Goal: Book appointment/travel/reservation

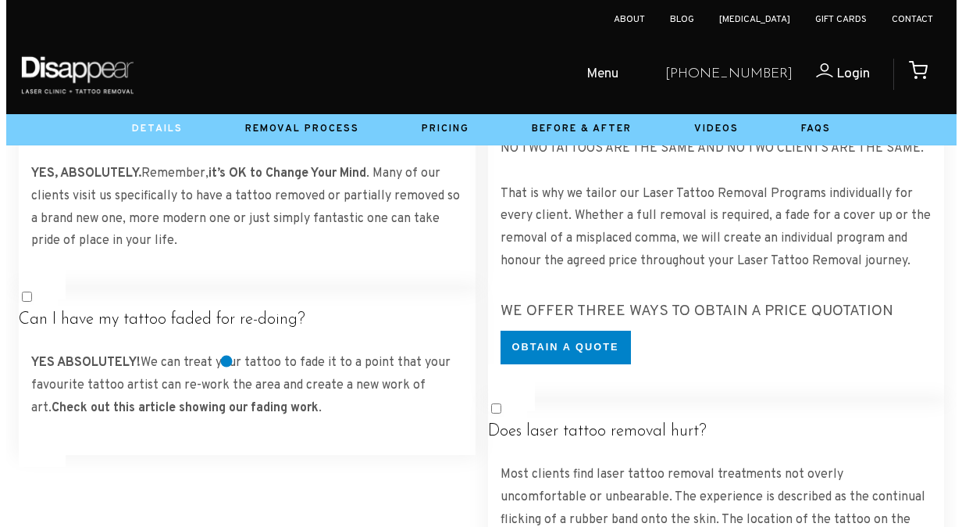
scroll to position [4767, 0]
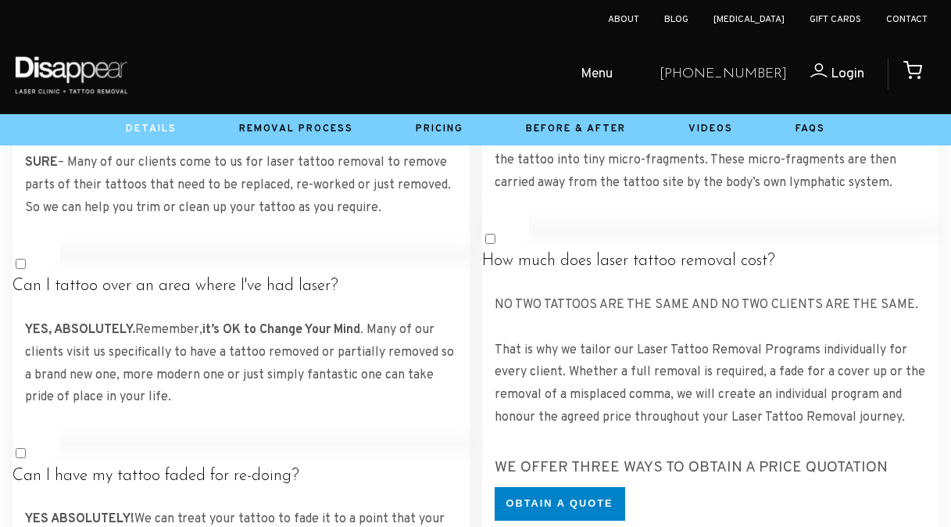
click at [612, 69] on span "Menu" at bounding box center [596, 74] width 32 height 23
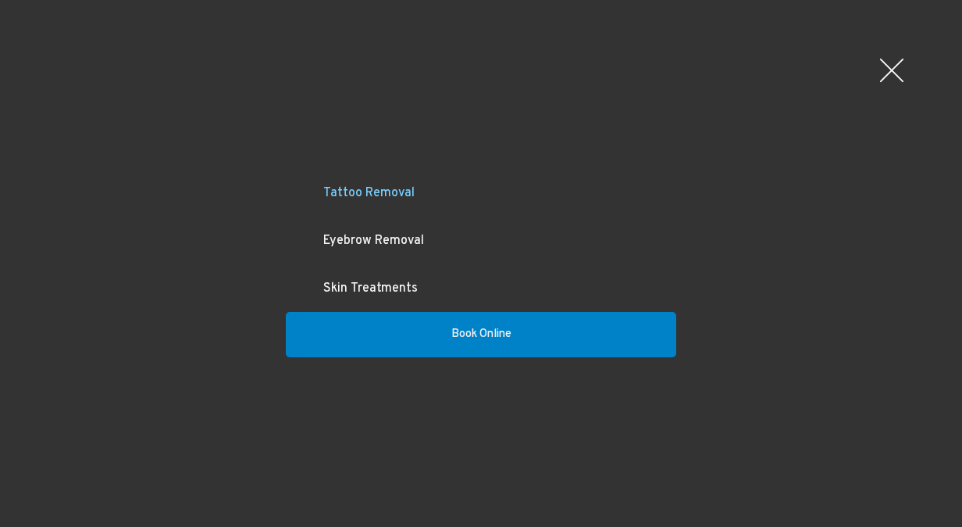
click at [380, 189] on link "Tattoo Removal" at bounding box center [481, 194] width 391 height 48
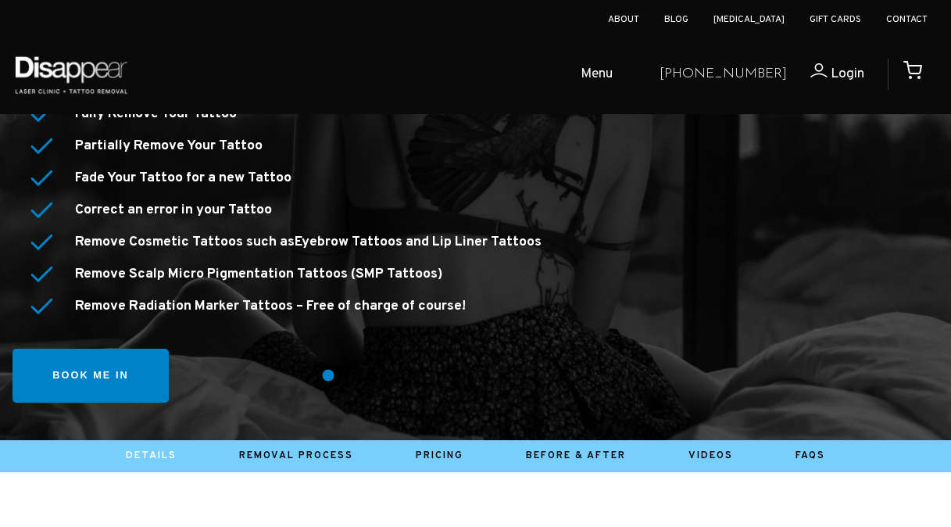
scroll to position [391, 0]
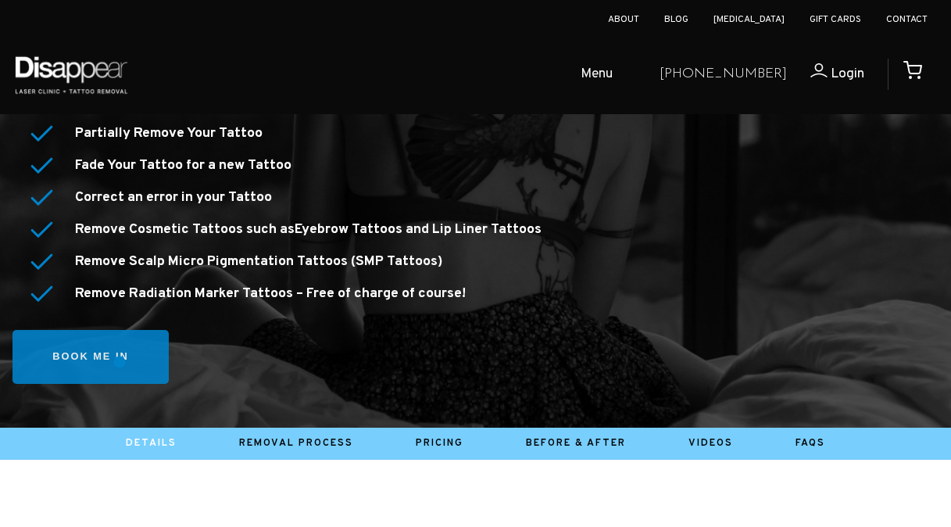
click at [115, 360] on link "Book me in" at bounding box center [90, 357] width 156 height 54
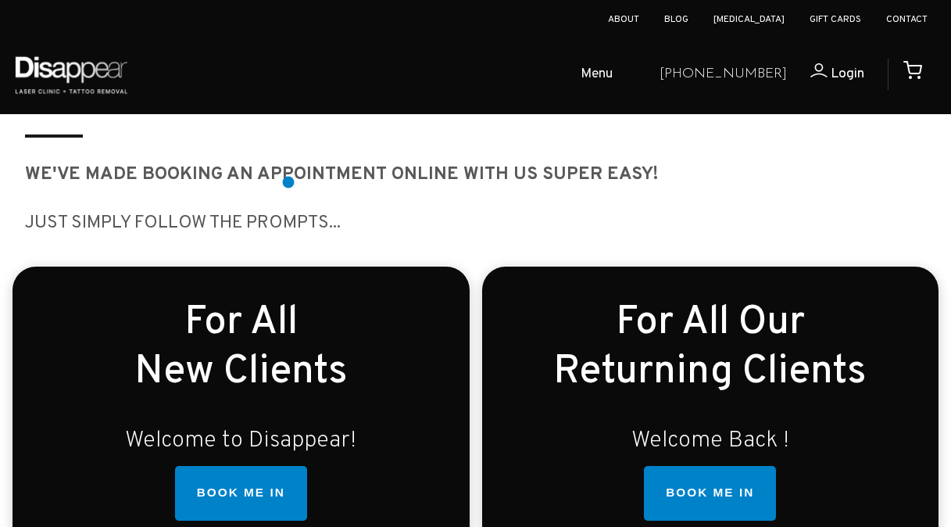
scroll to position [469, 0]
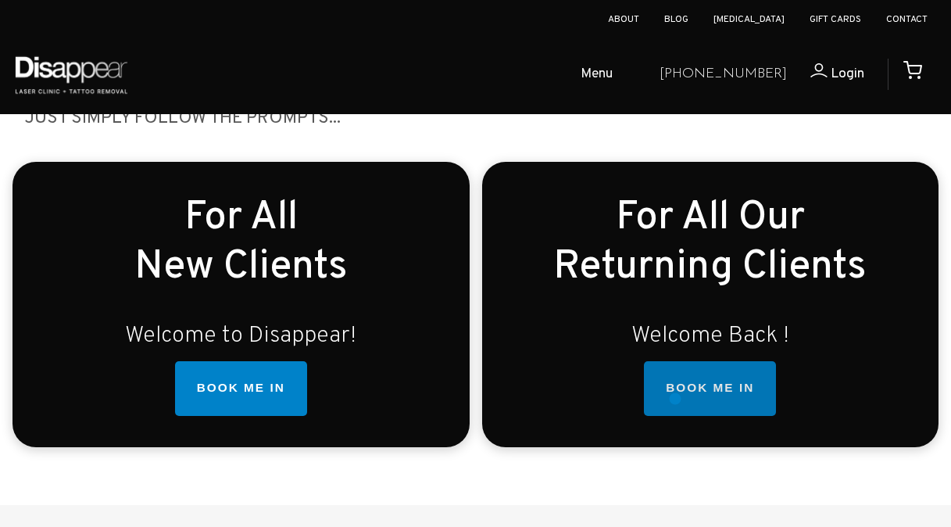
click at [674, 397] on link "BOOK ME IN" at bounding box center [710, 388] width 132 height 55
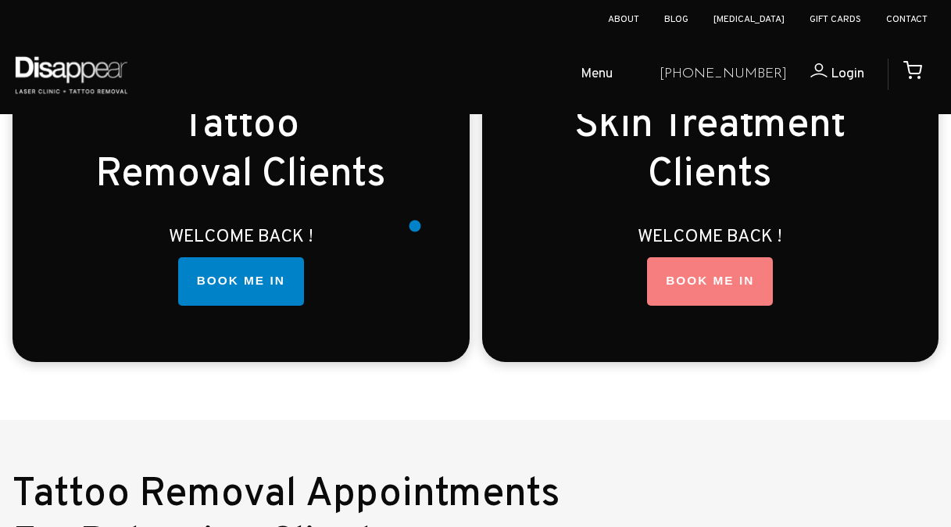
scroll to position [2409, 0]
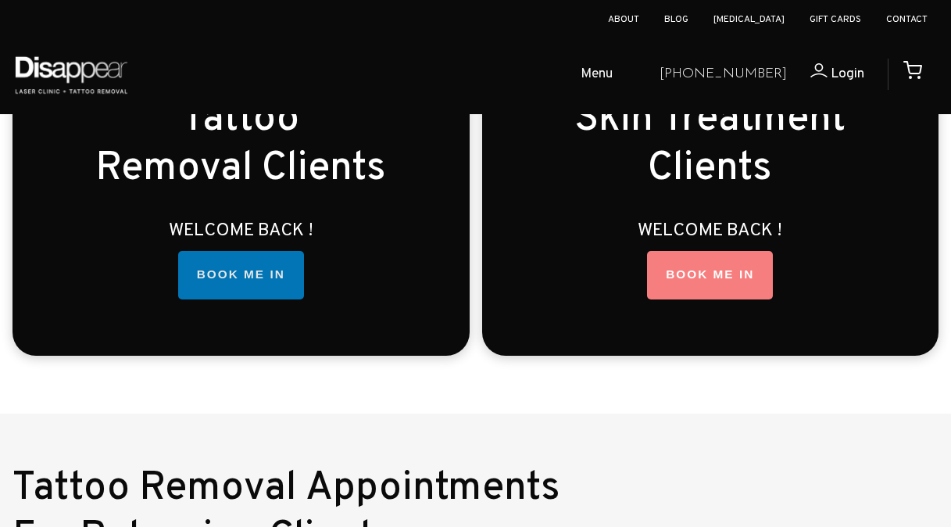
click at [266, 277] on link "BOOK ME IN" at bounding box center [241, 275] width 126 height 48
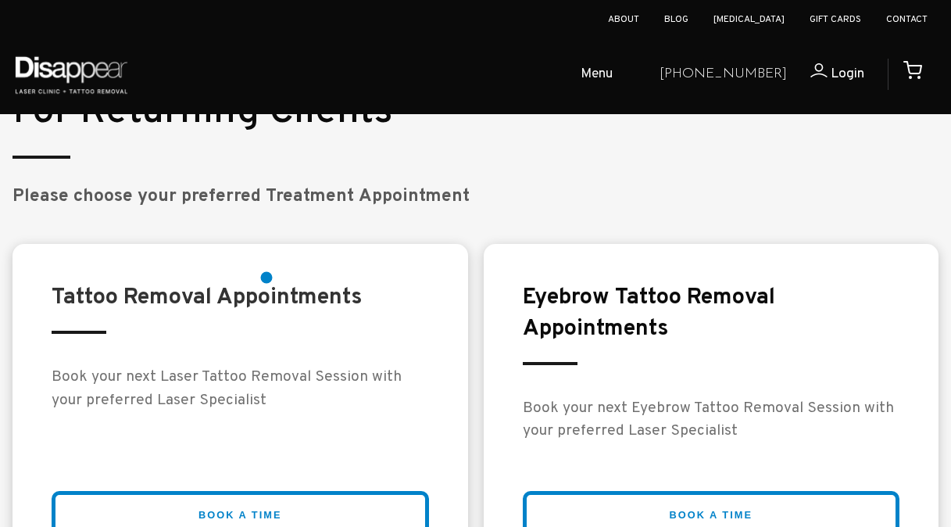
scroll to position [2911, 0]
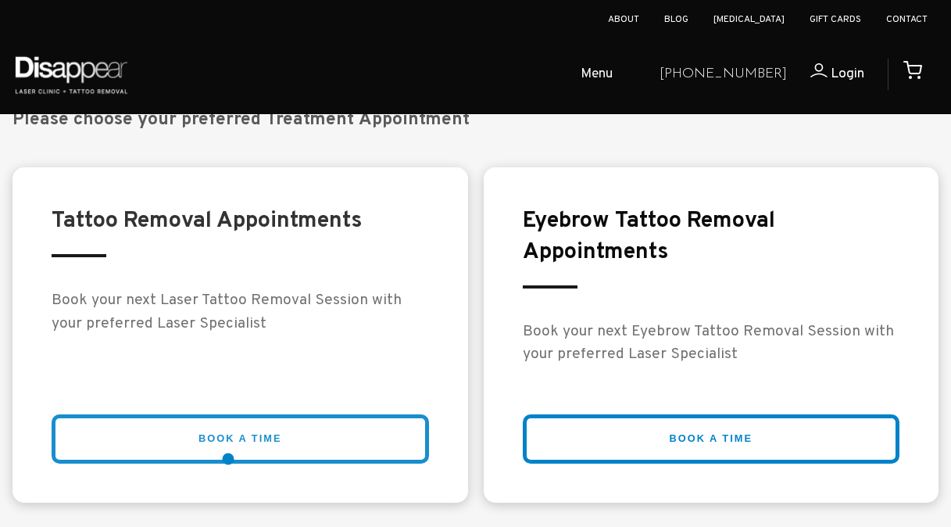
click at [228, 459] on link "BOOK A TIME" at bounding box center [240, 438] width 377 height 49
